Goal: Navigation & Orientation: Go to known website

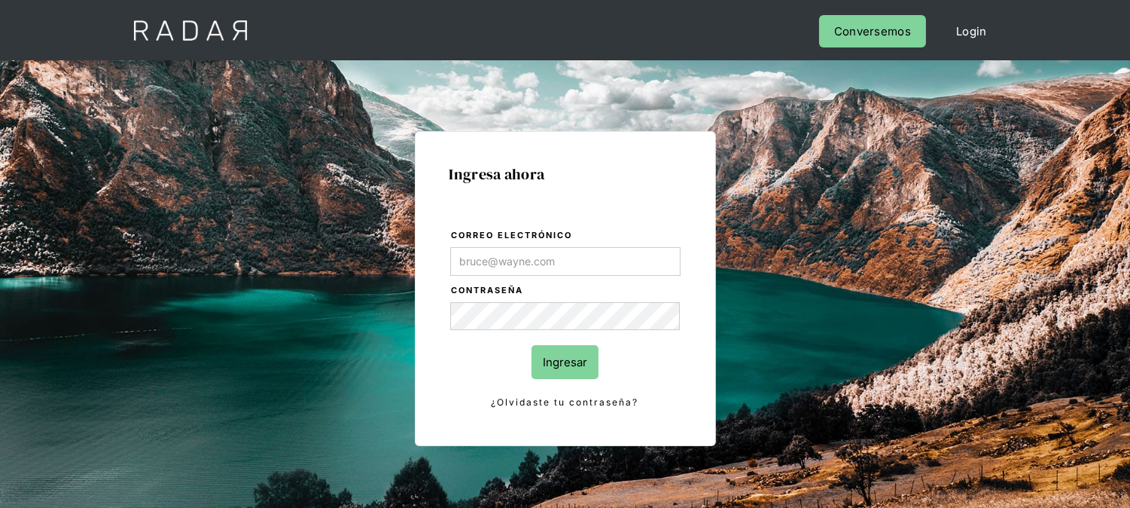
type input "[EMAIL_ADDRESS][DOMAIN_NAME]"
click at [563, 358] on input "Ingresar" at bounding box center [565, 362] width 67 height 34
